Goal: Navigation & Orientation: Find specific page/section

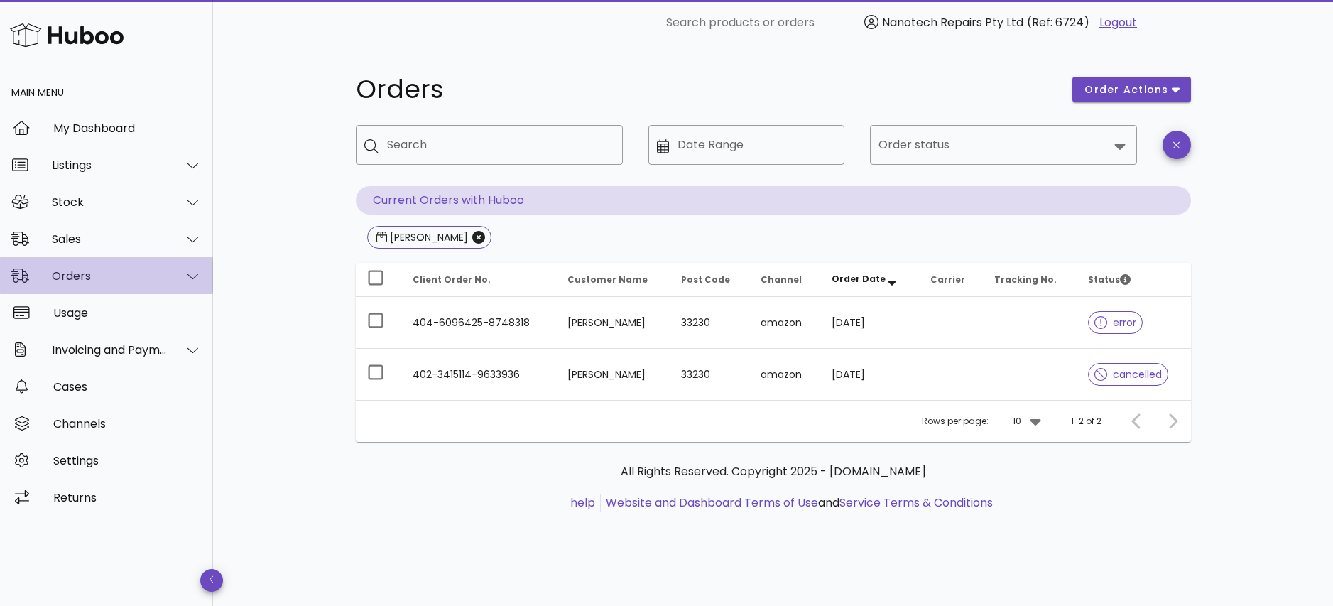
click at [126, 273] on div "Orders" at bounding box center [110, 275] width 116 height 13
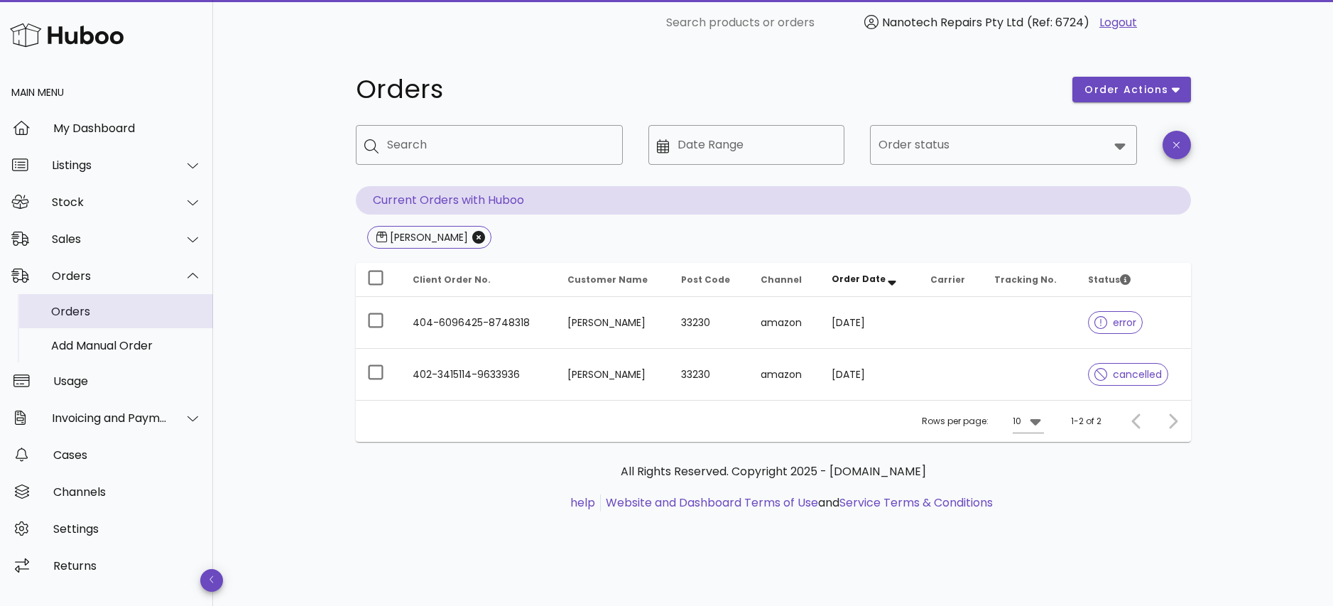
click at [103, 311] on div "Orders" at bounding box center [126, 311] width 151 height 13
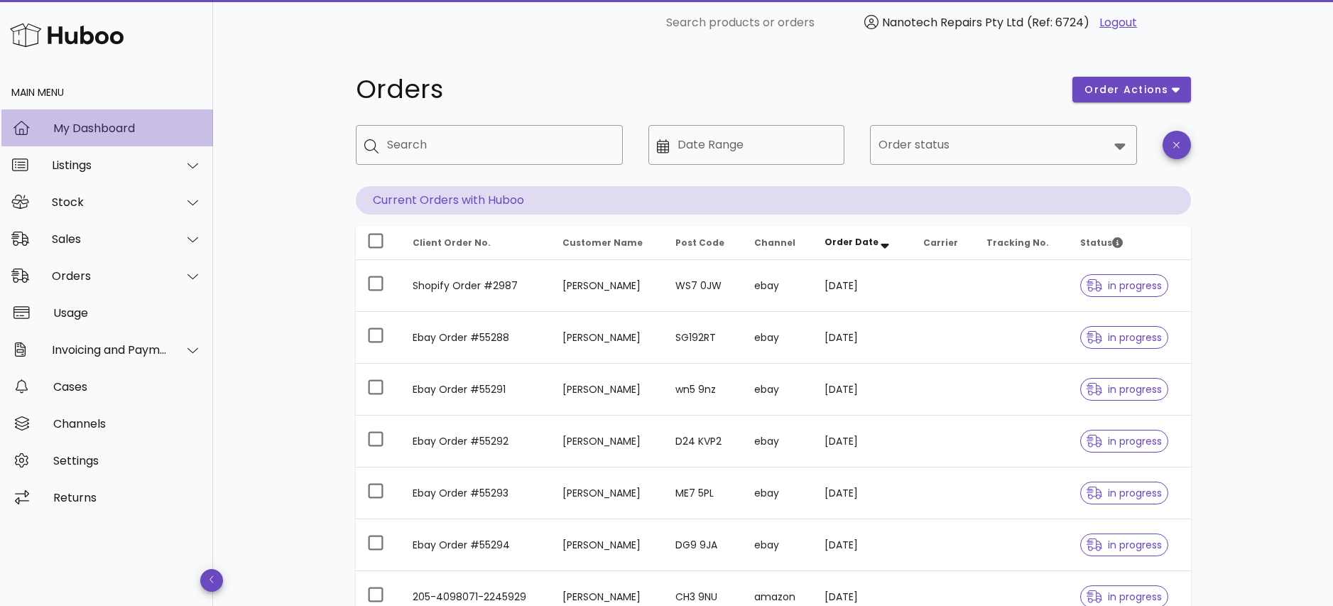
click at [122, 134] on div "My Dashboard" at bounding box center [127, 127] width 148 height 13
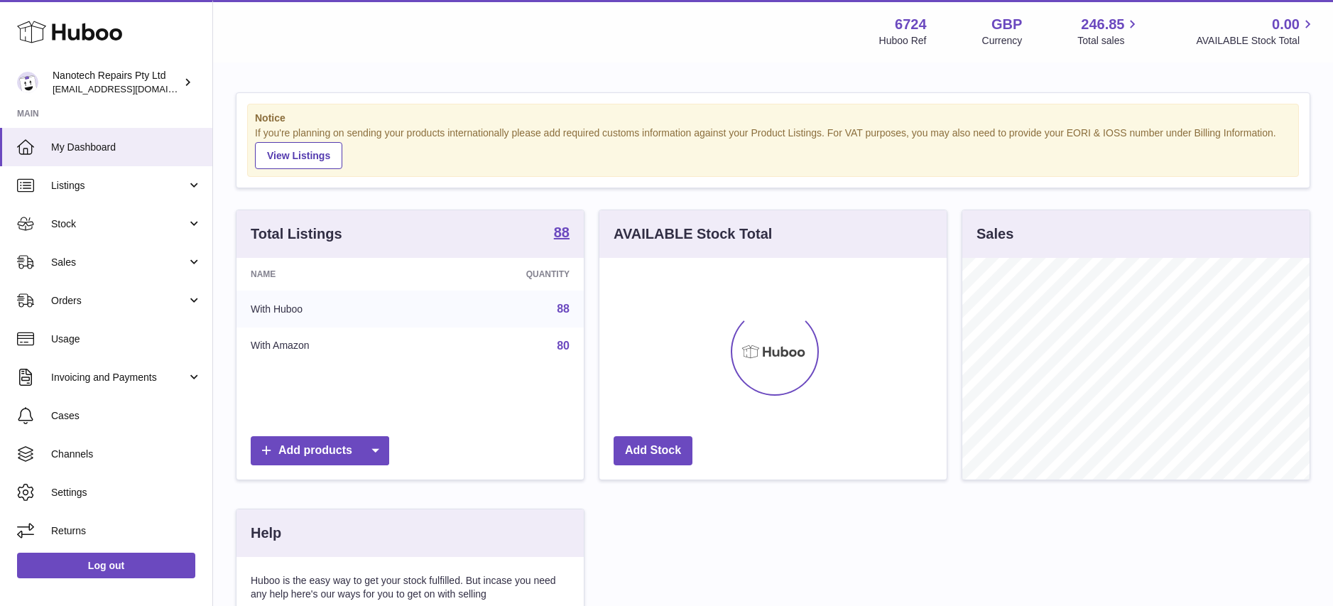
scroll to position [222, 347]
